Goal: Find specific page/section: Find specific page/section

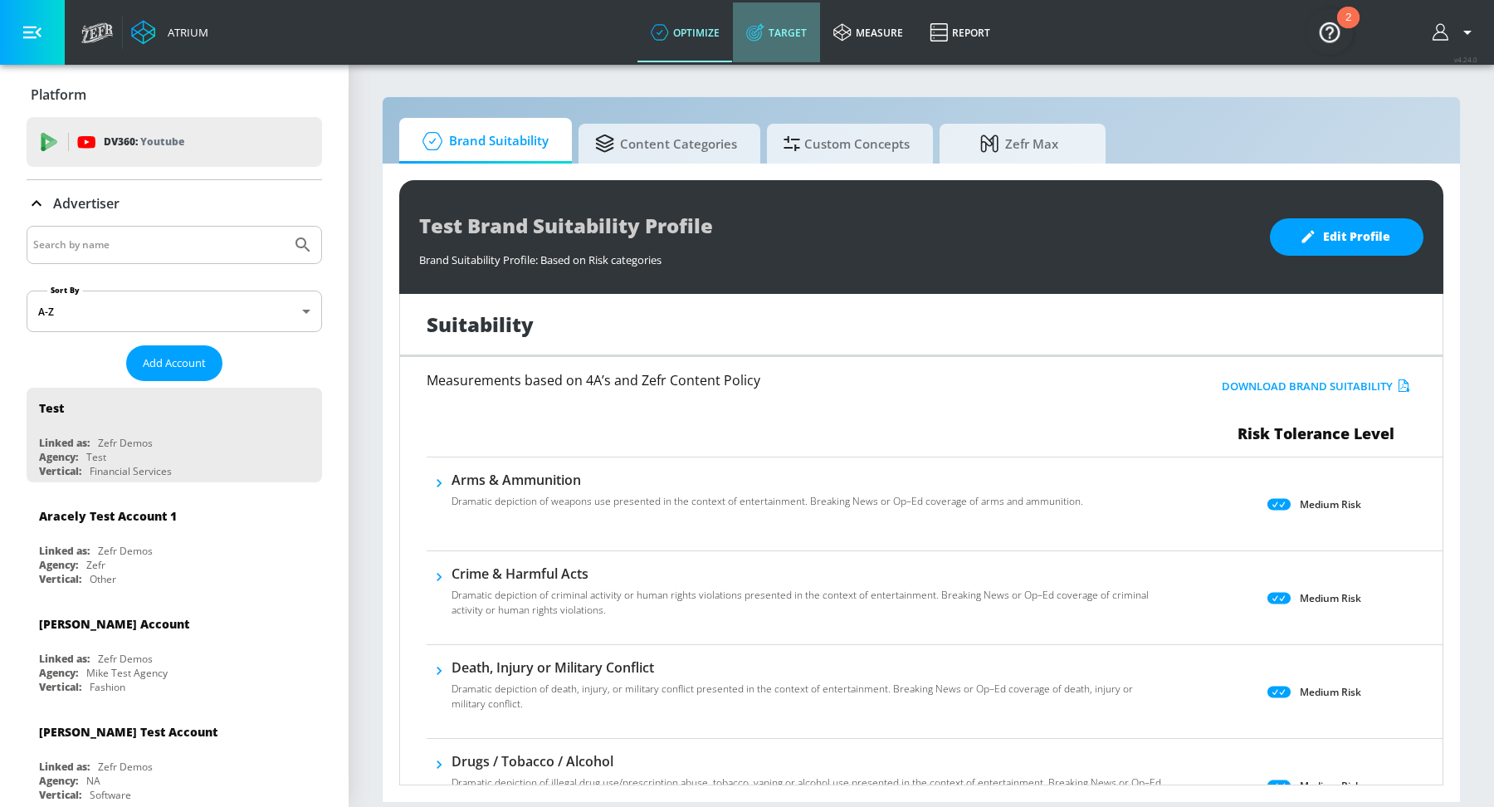
click at [787, 35] on link "Target" at bounding box center [776, 32] width 87 height 60
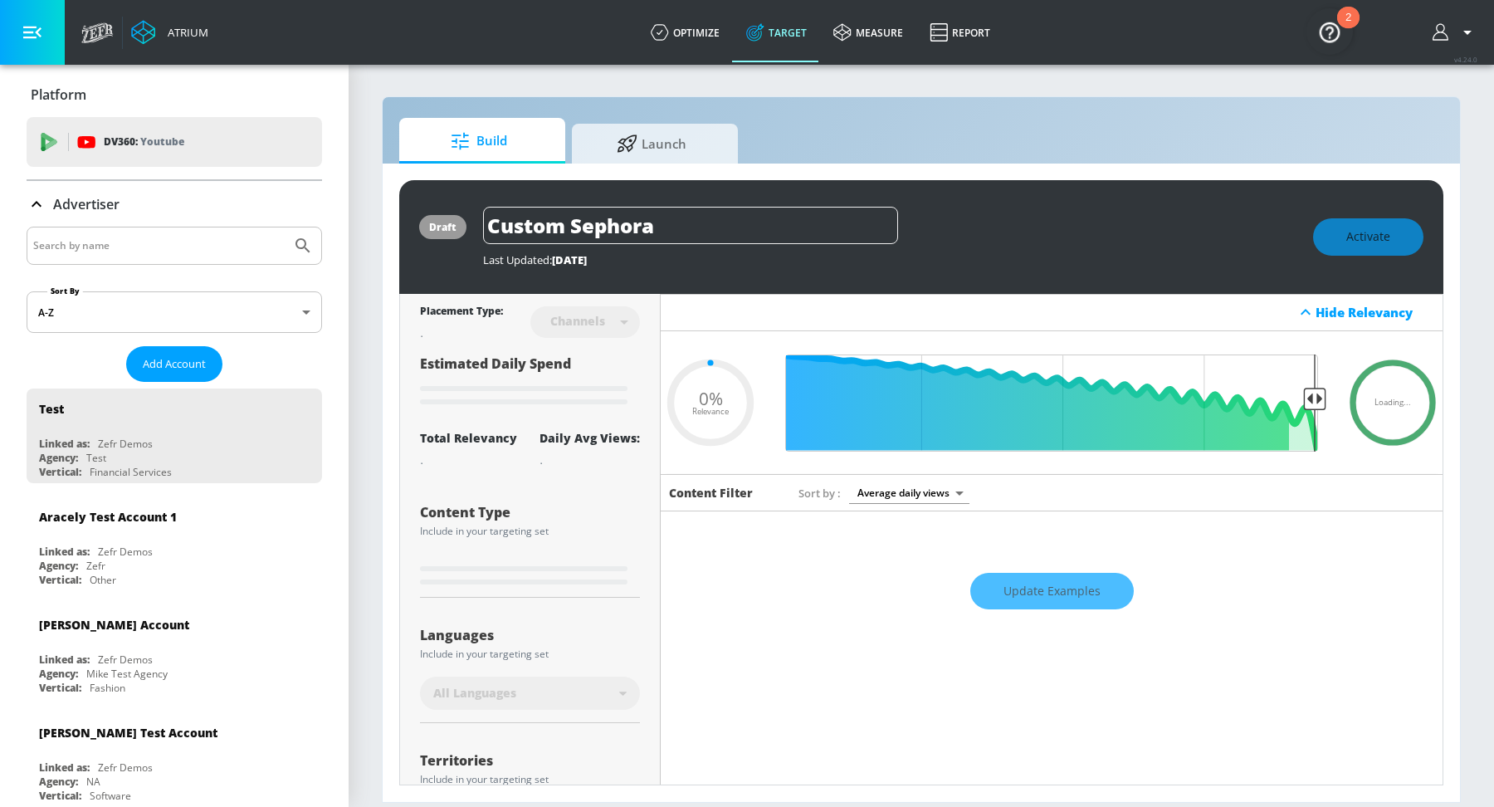
type input "0.05"
click at [117, 260] on div at bounding box center [175, 246] width 296 height 38
click at [120, 227] on div at bounding box center [175, 246] width 296 height 38
click at [122, 244] on input "Search by name" at bounding box center [159, 246] width 252 height 22
type input "odot"
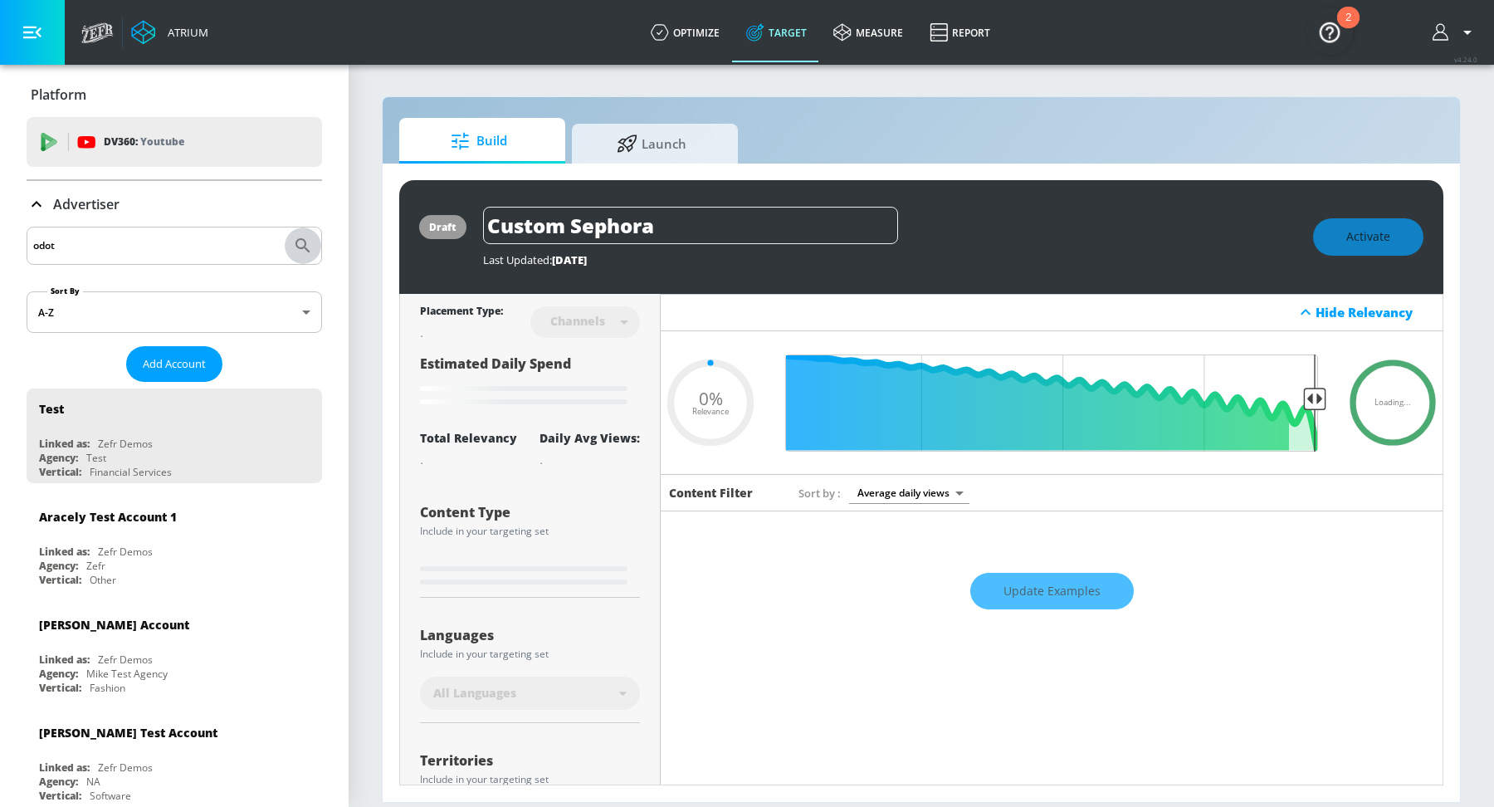
click at [298, 246] on icon "Submit Search" at bounding box center [303, 245] width 14 height 14
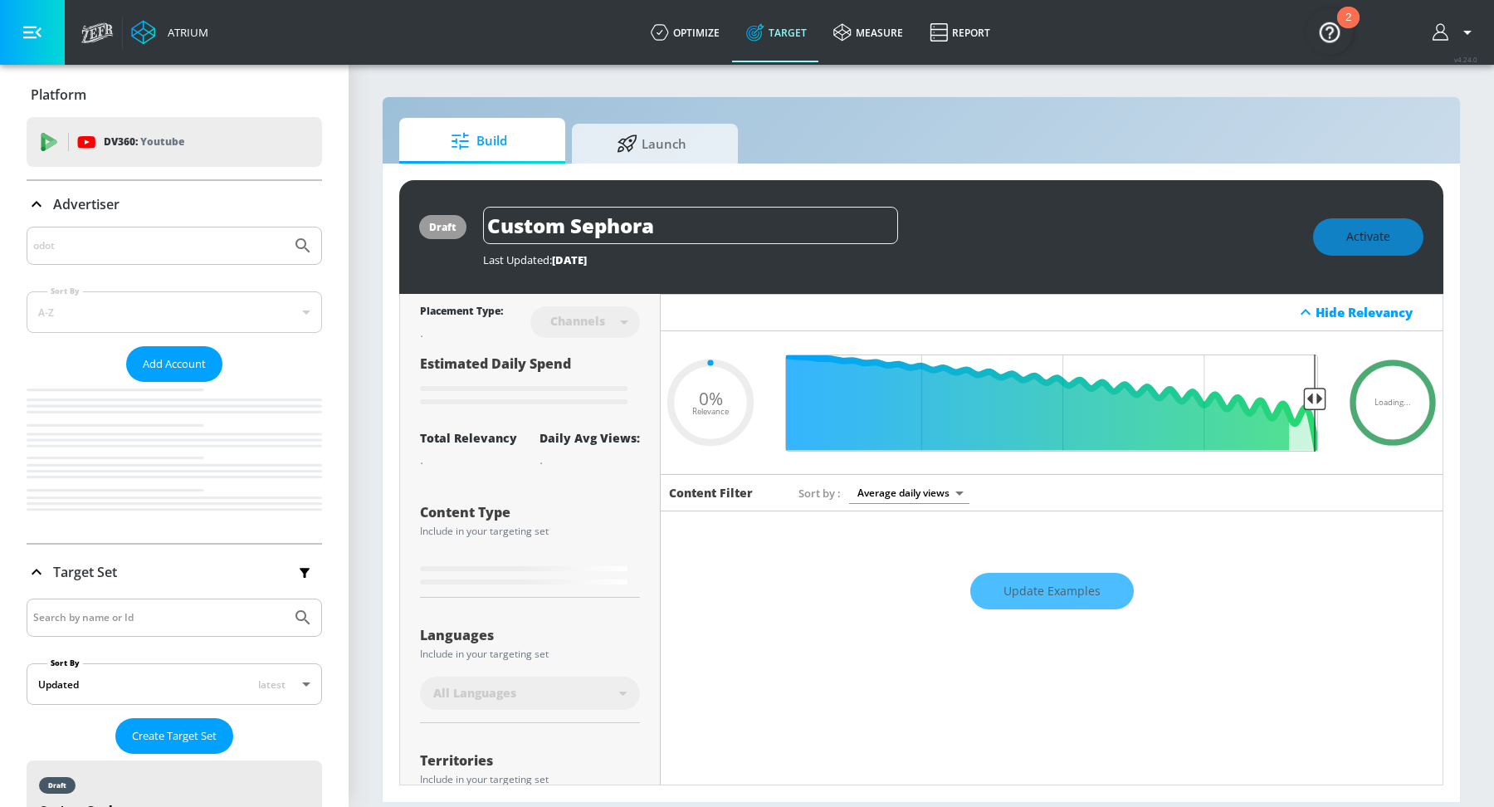
type input "0.05"
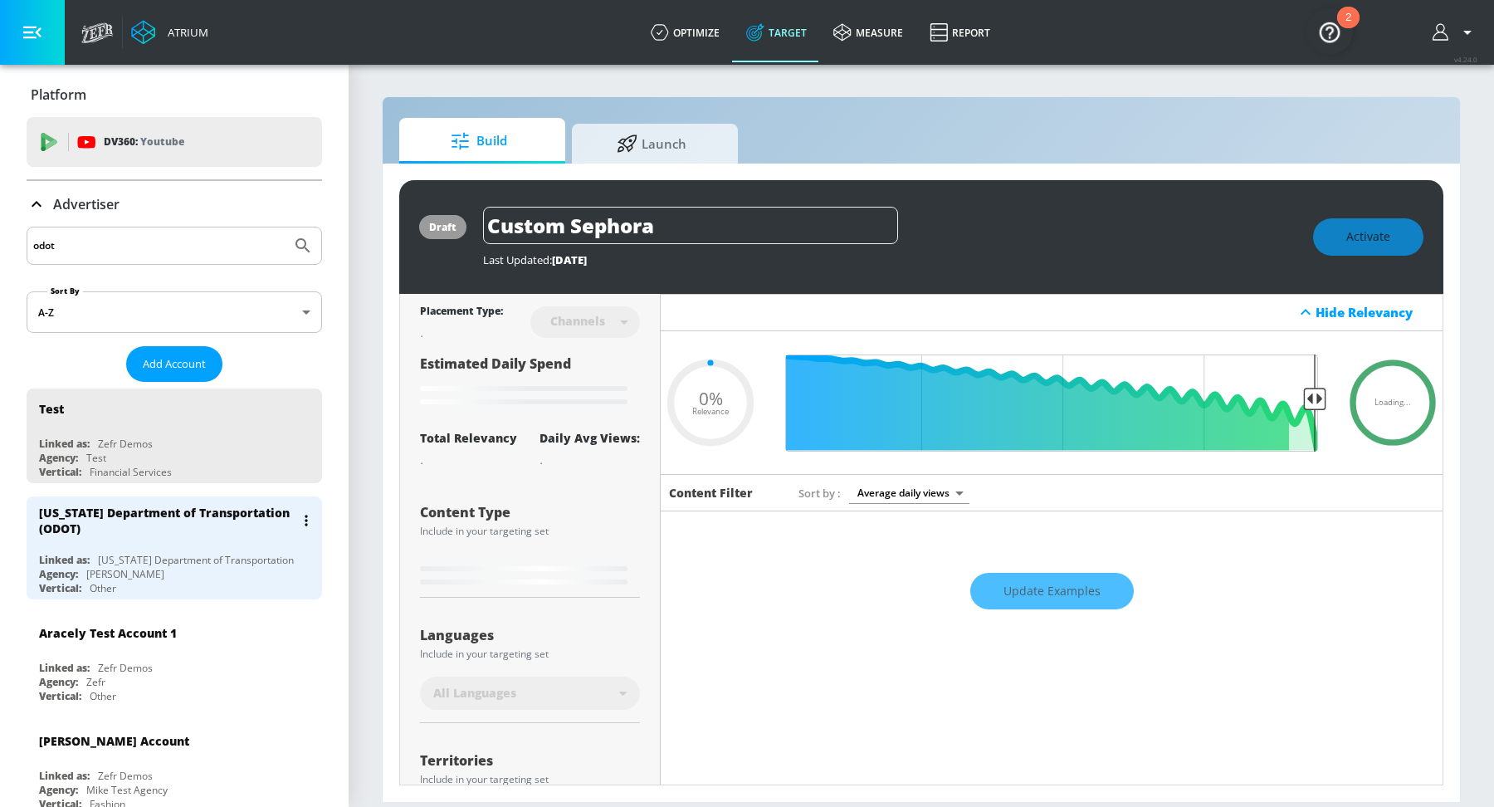
click at [183, 537] on div "[US_STATE] Department of Transportation (ODOT)" at bounding box center [178, 520] width 279 height 48
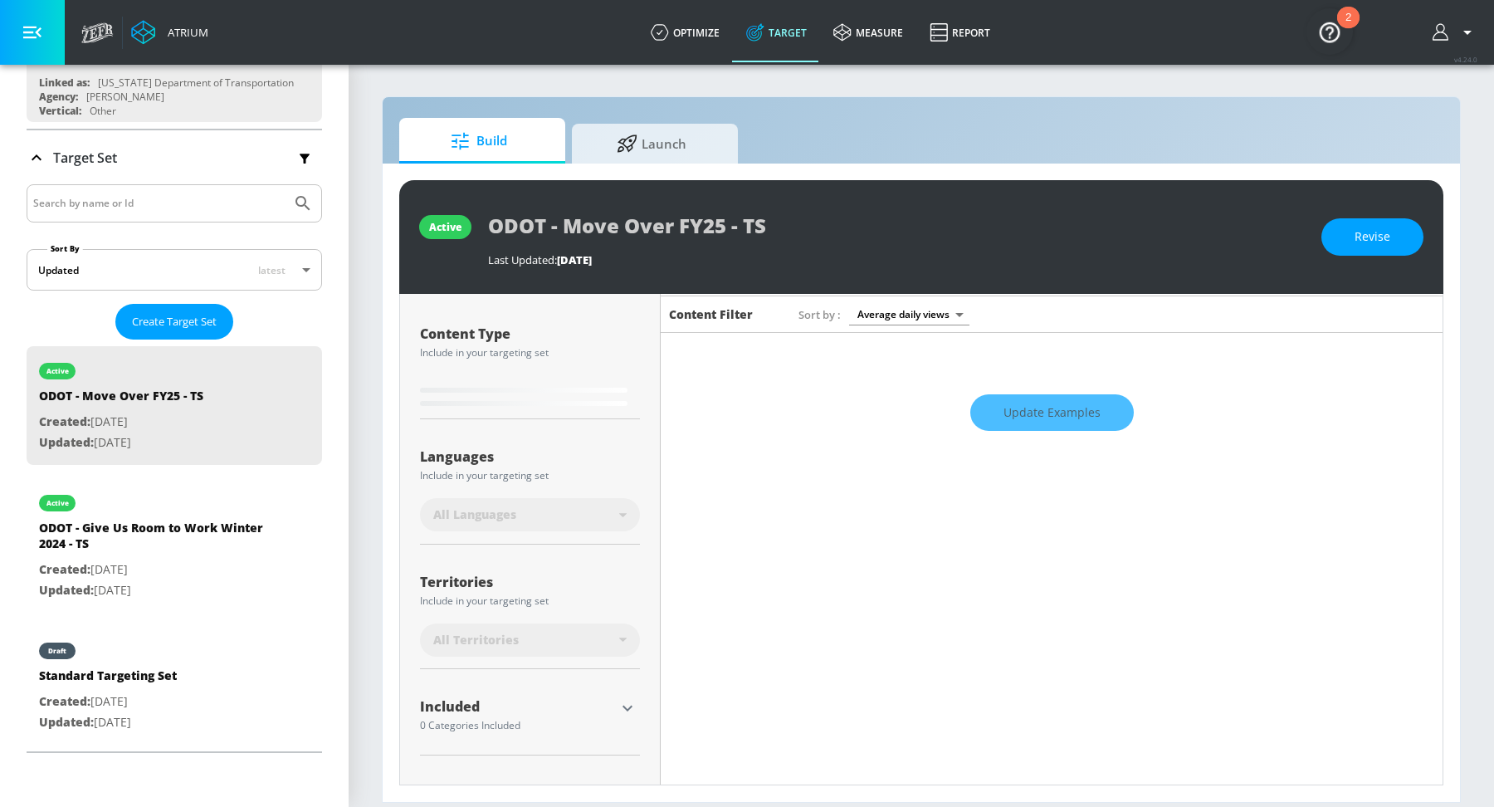
scroll to position [204, 0]
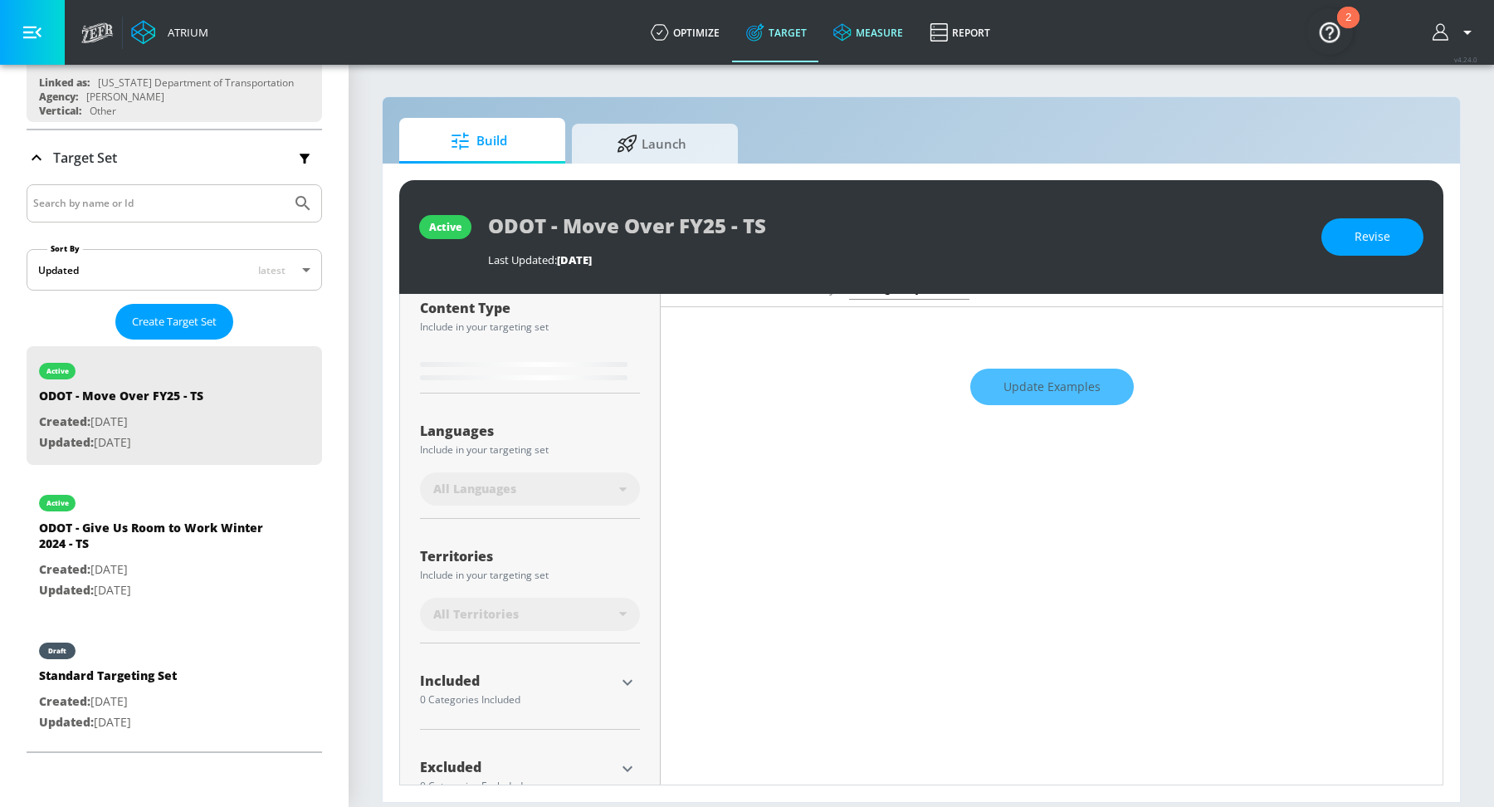
type input "0.31"
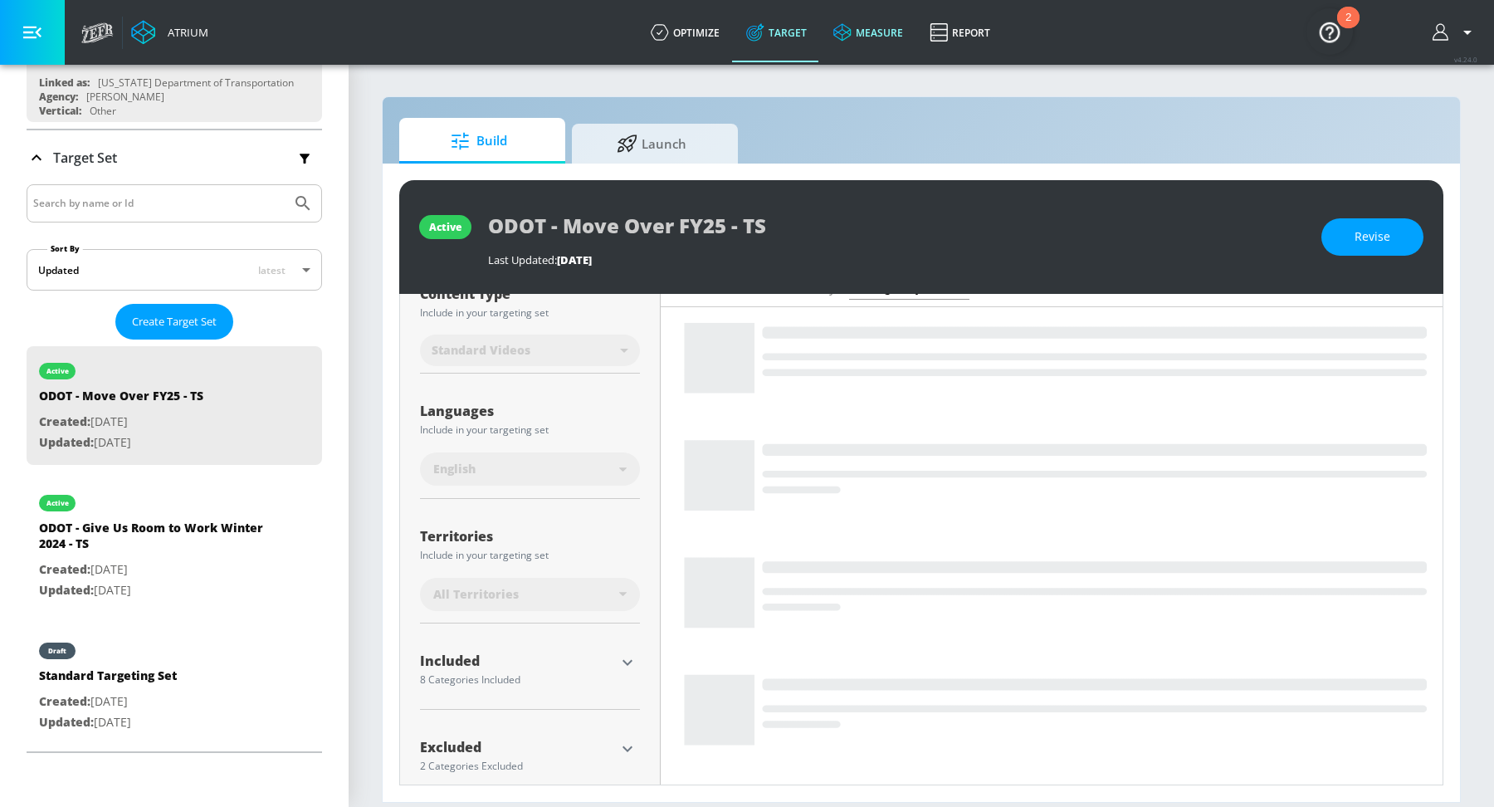
scroll to position [190, 0]
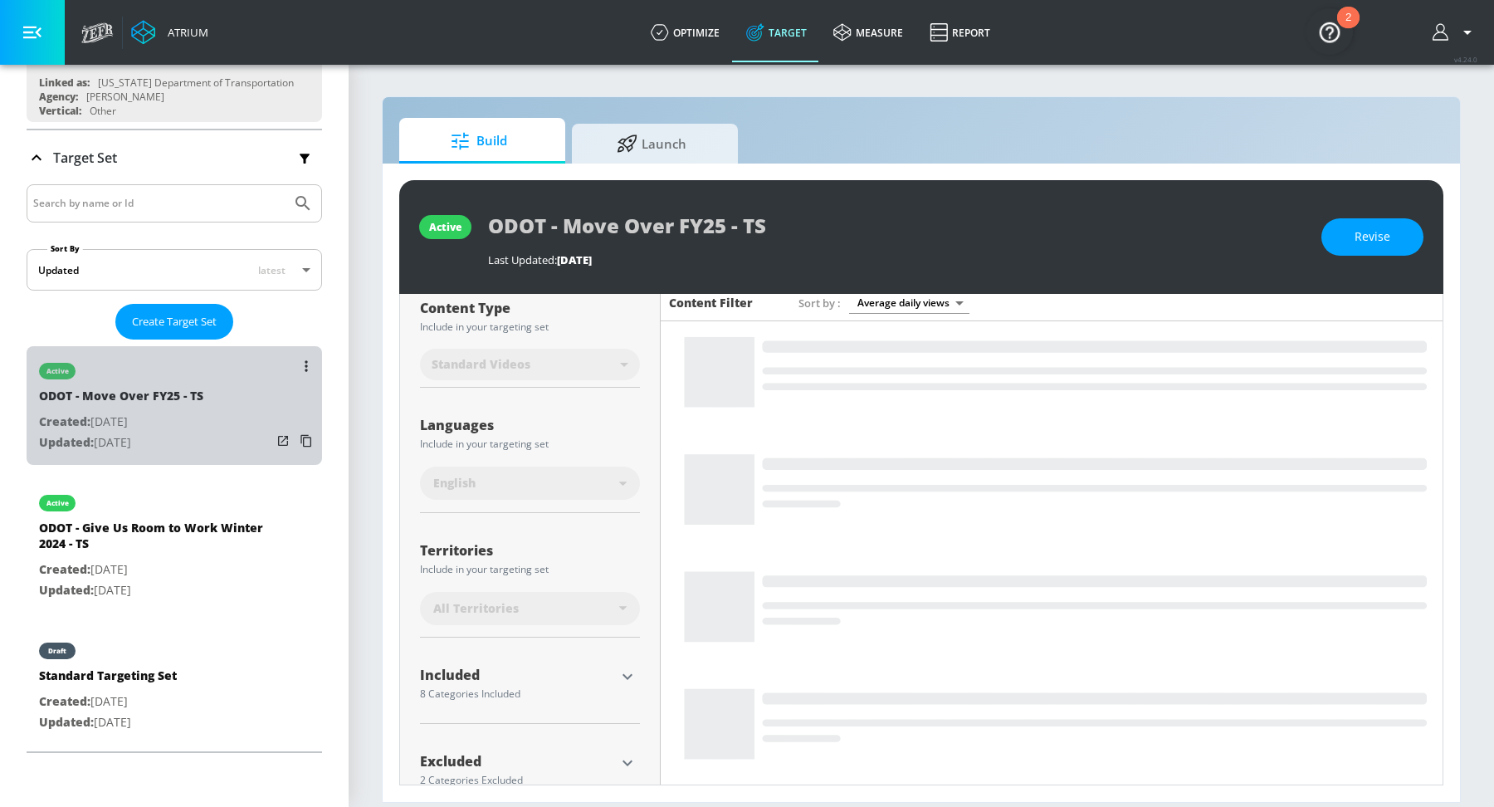
click at [138, 420] on p "Created: [DATE]" at bounding box center [121, 422] width 164 height 21
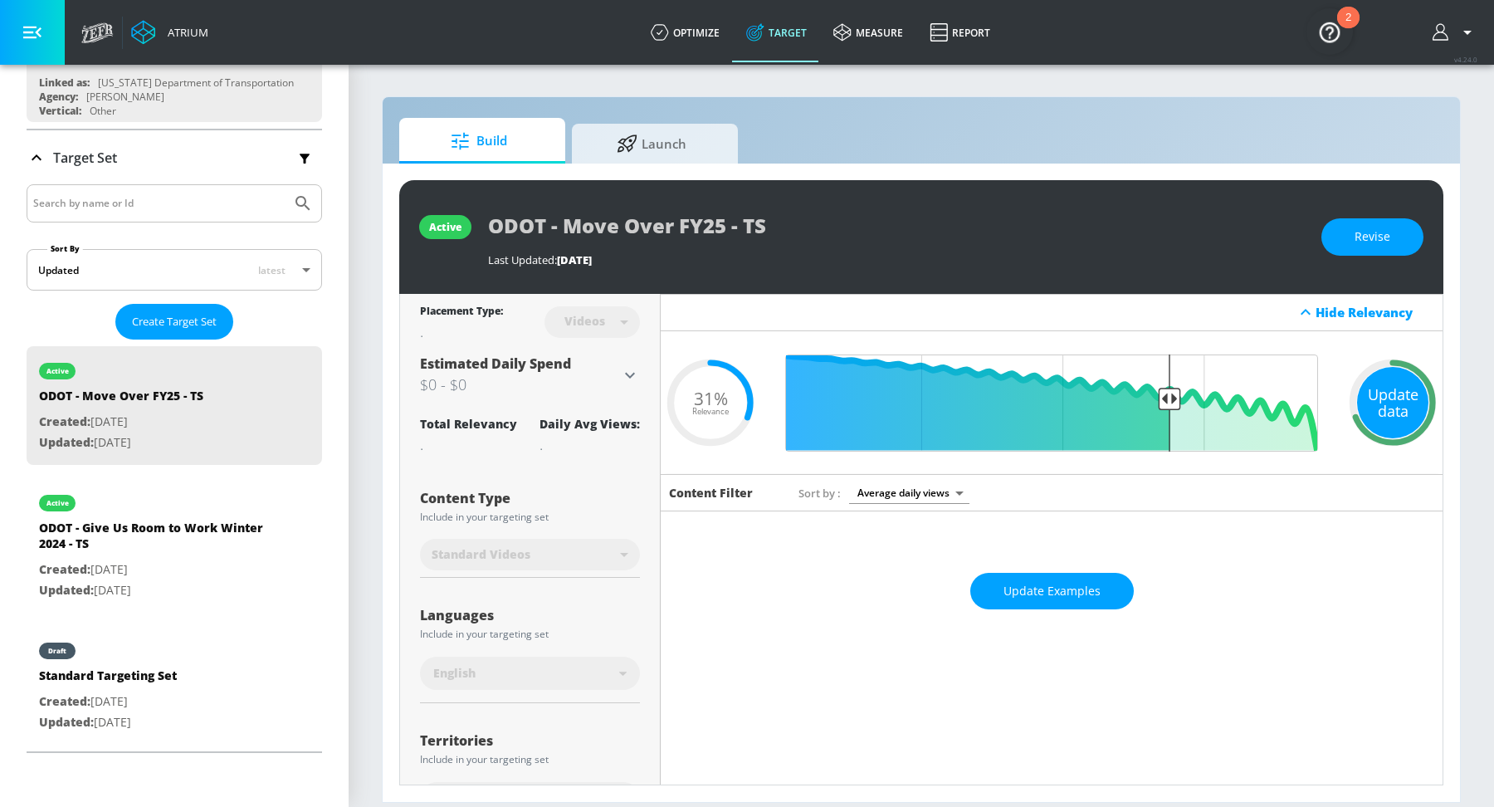
click at [1375, 418] on div "Update data" at bounding box center [1392, 402] width 71 height 71
click at [1391, 398] on div "Update data" at bounding box center [1392, 402] width 71 height 71
